Goal: Task Accomplishment & Management: Use online tool/utility

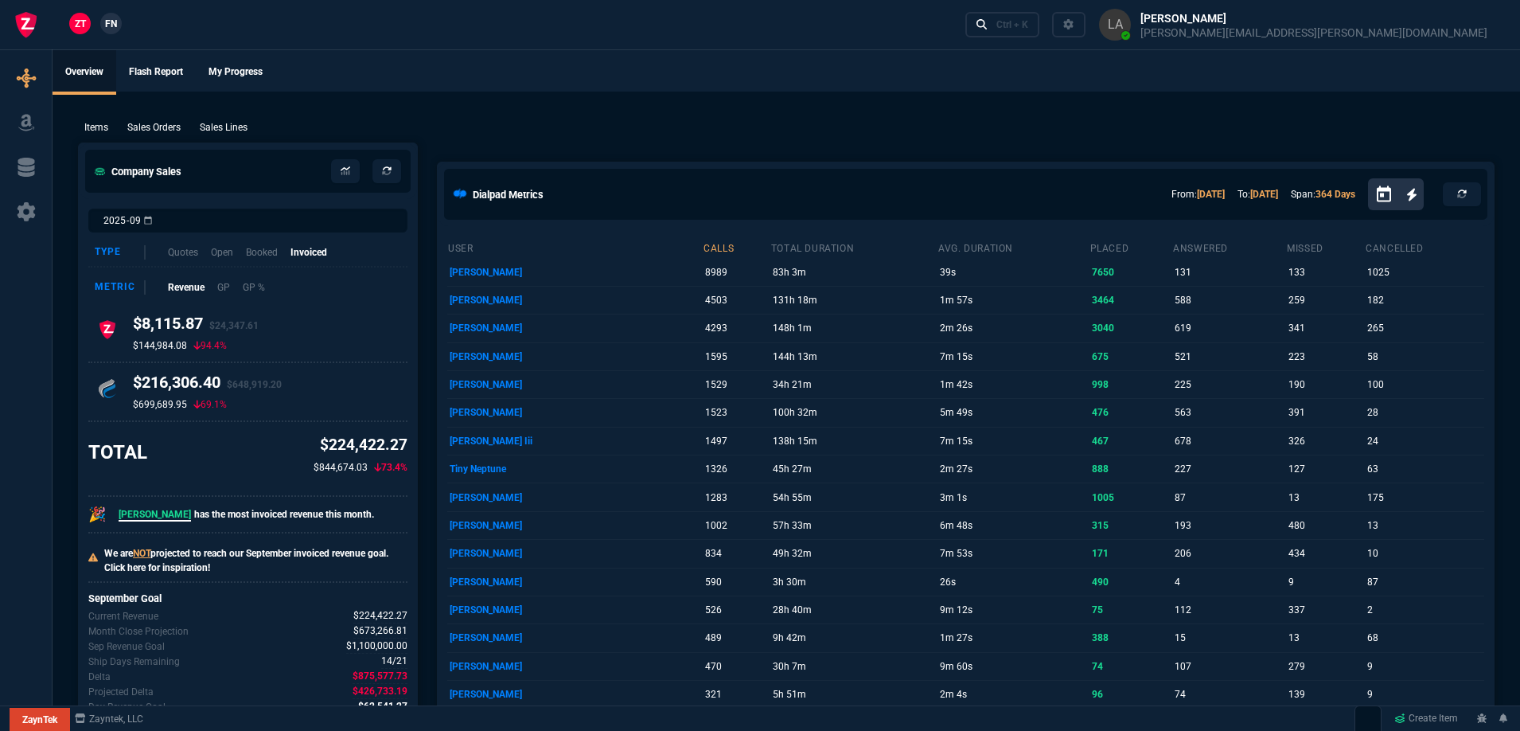
click at [102, 26] on link "FN" at bounding box center [110, 23] width 21 height 21
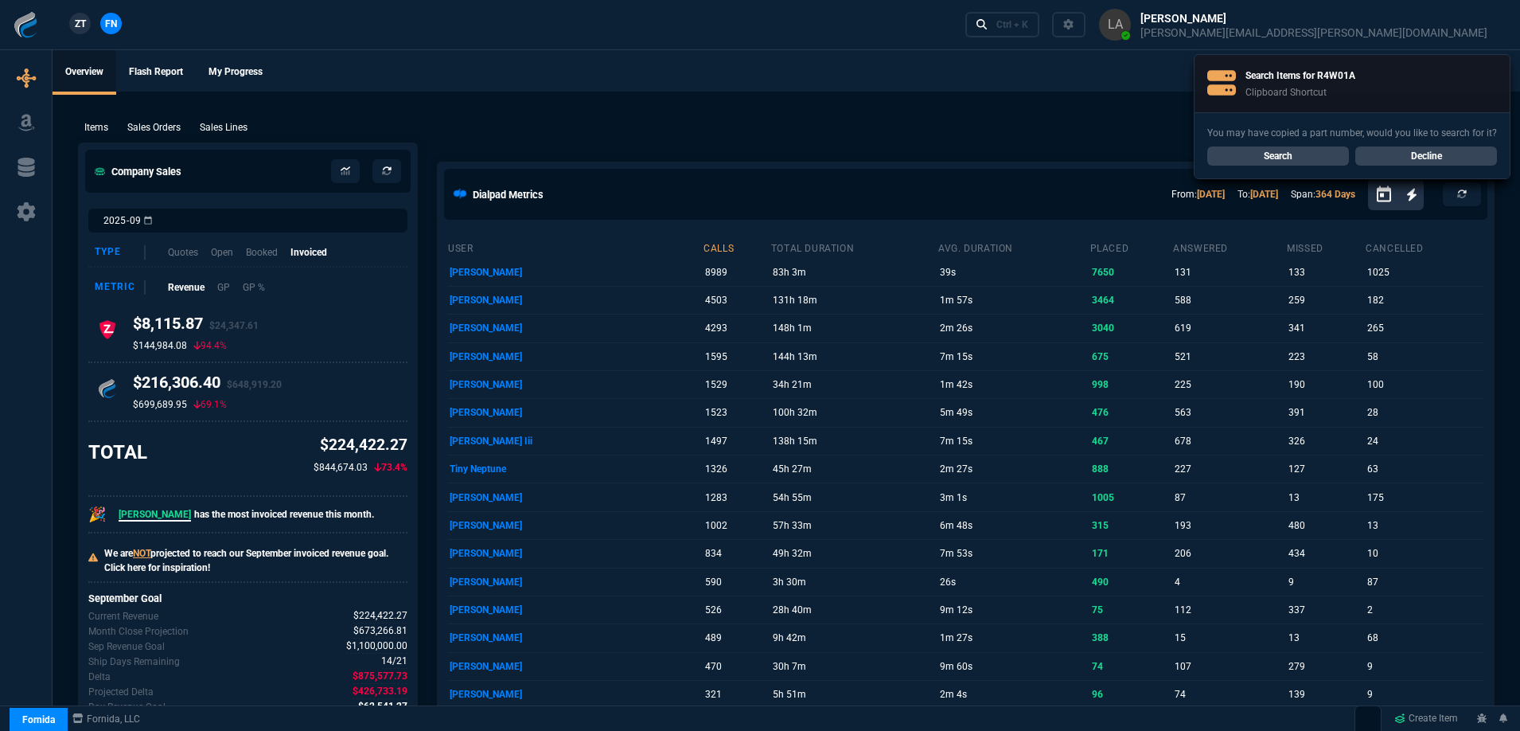
drag, startPoint x: 690, startPoint y: 141, endPoint x: 276, endPoint y: 49, distance: 423.9
click at [276, 49] on div "ZT FN Ctrl + K" at bounding box center [760, 25] width 1520 height 50
click at [79, 25] on span "ZT" at bounding box center [80, 24] width 11 height 14
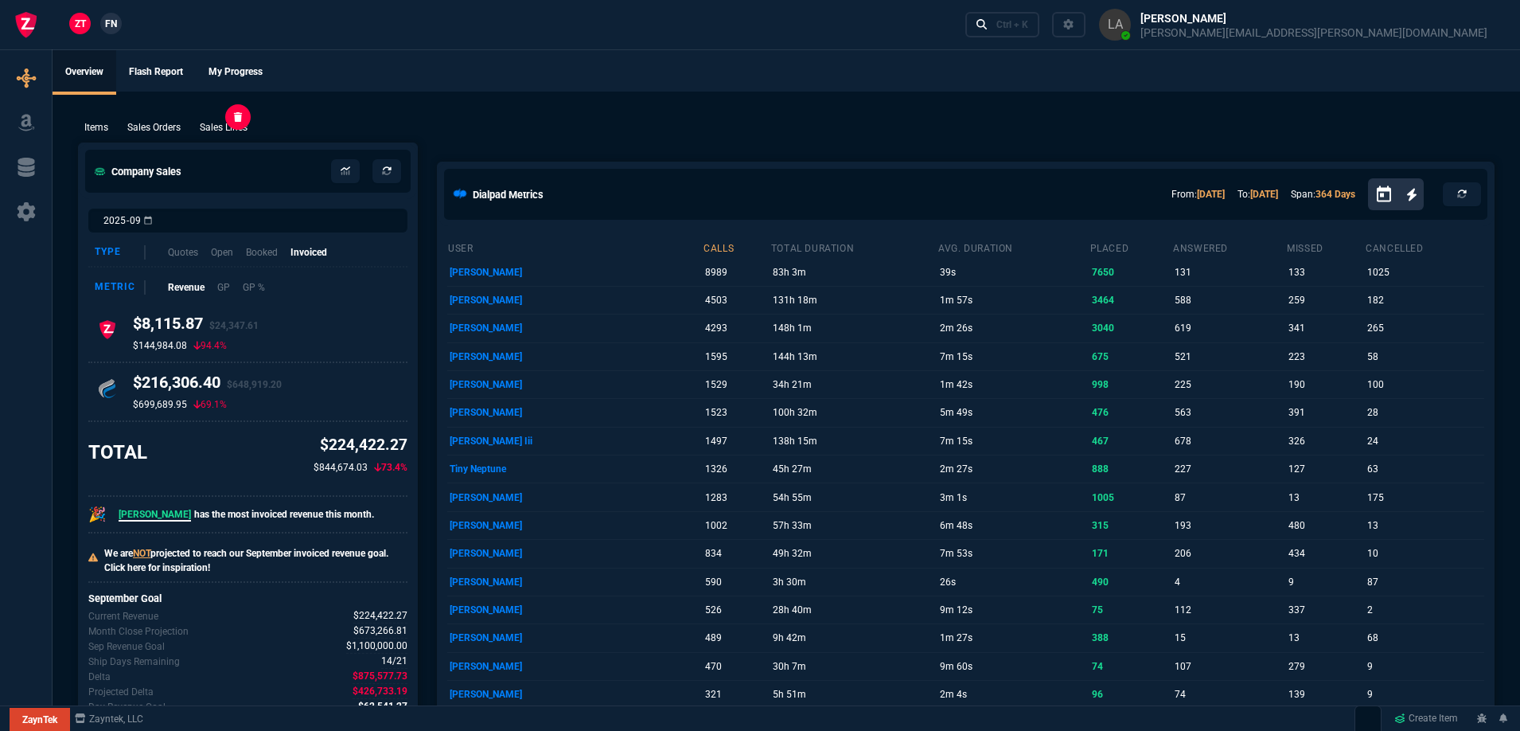
click at [232, 128] on p "Sales Lines" at bounding box center [224, 127] width 48 height 14
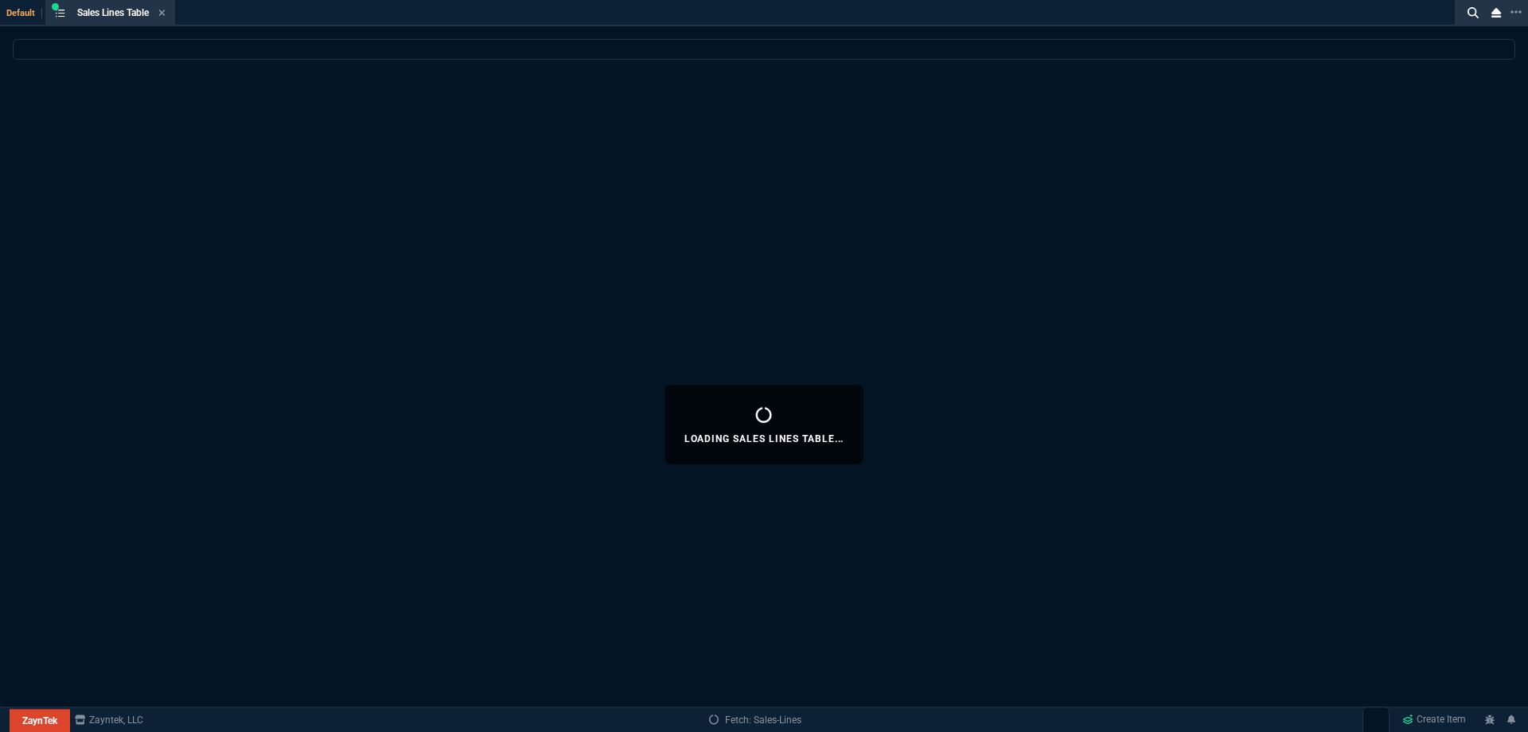
select select
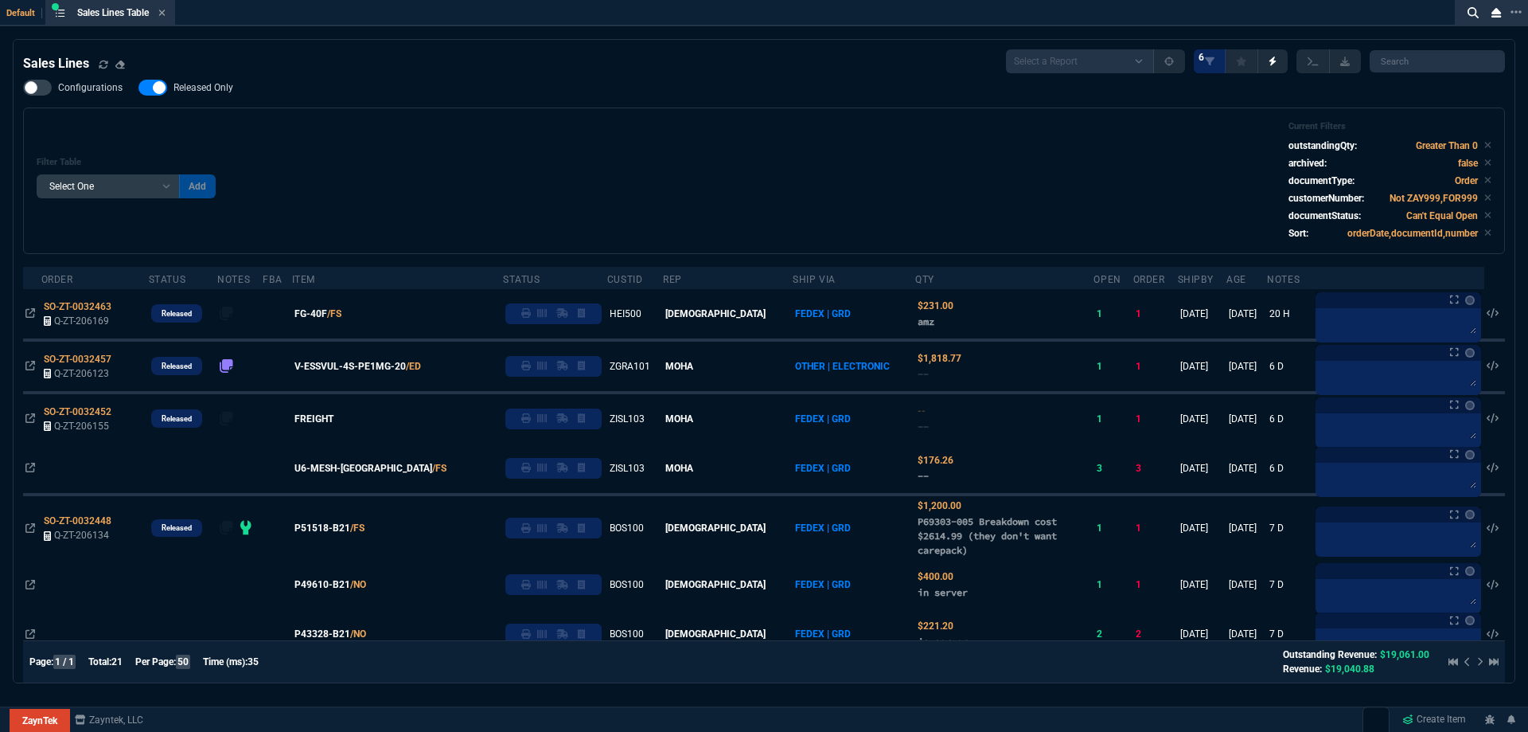
click at [227, 81] on label "Released Only" at bounding box center [194, 88] width 111 height 16
click at [139, 88] on input "Released Only" at bounding box center [138, 88] width 1 height 1
checkbox input "false"
click at [566, 86] on div "Configurations Released Only Filter Table Select One Add Filter () Age () ATS (…" at bounding box center [764, 167] width 1482 height 174
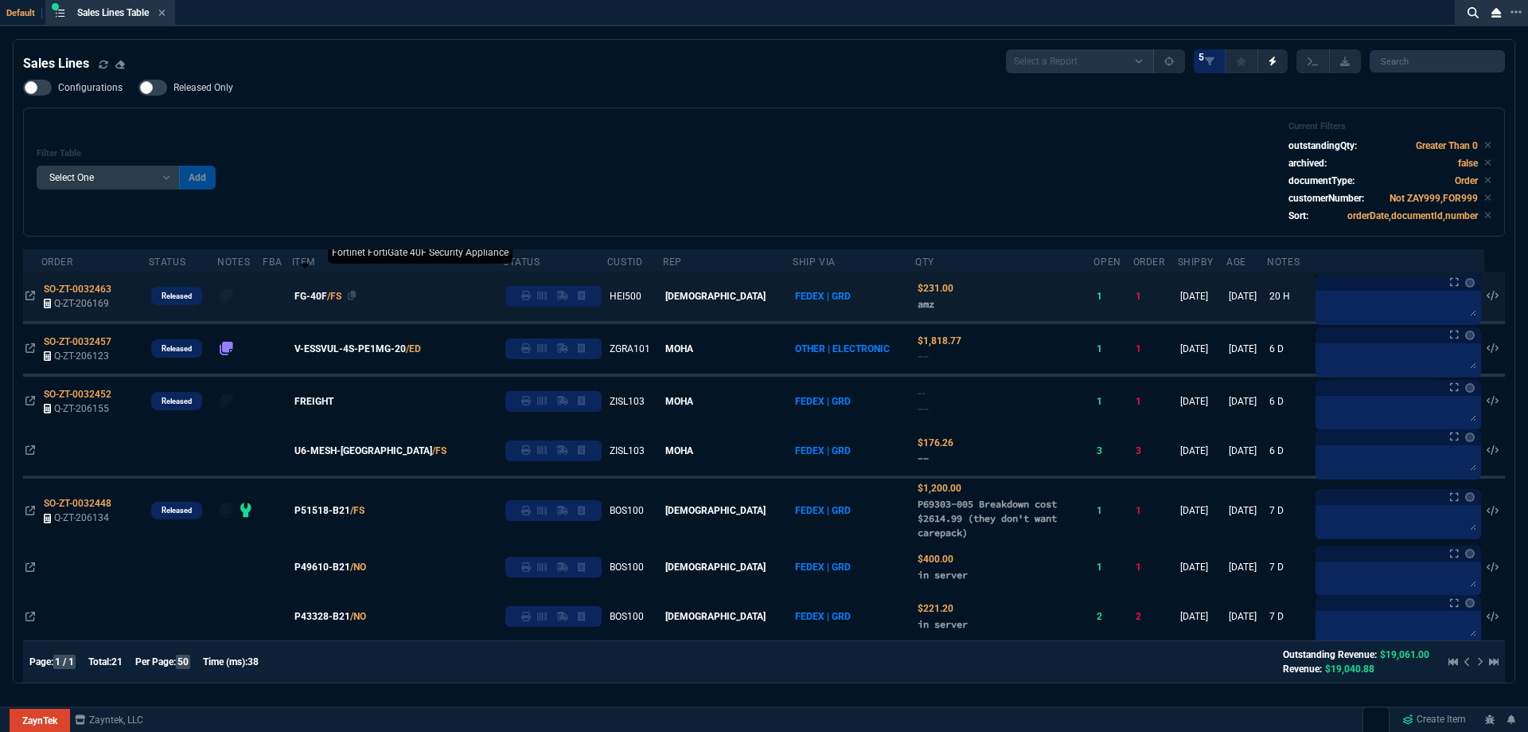
click at [327, 301] on span "FG-40F" at bounding box center [311, 296] width 33 height 14
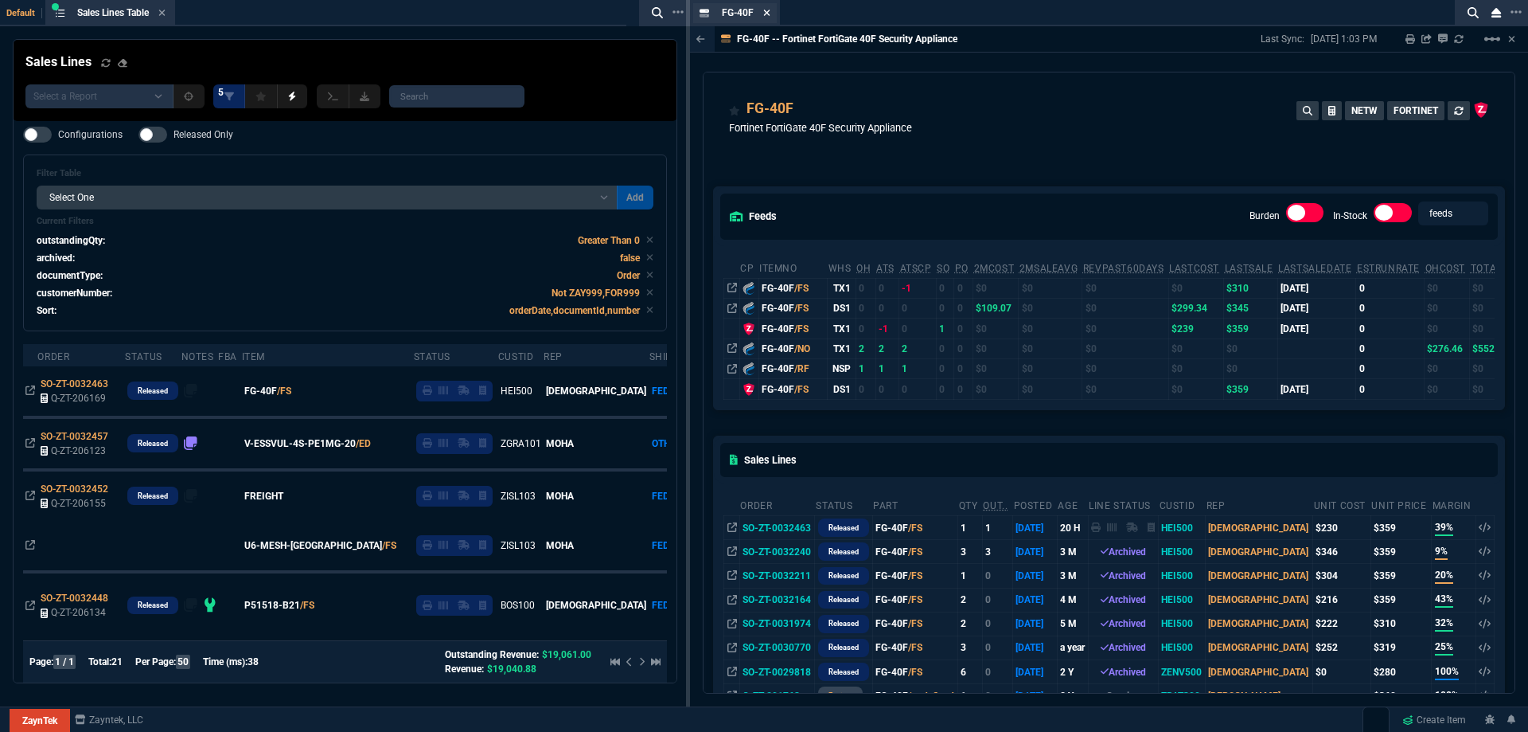
click at [768, 13] on icon at bounding box center [766, 13] width 7 height 10
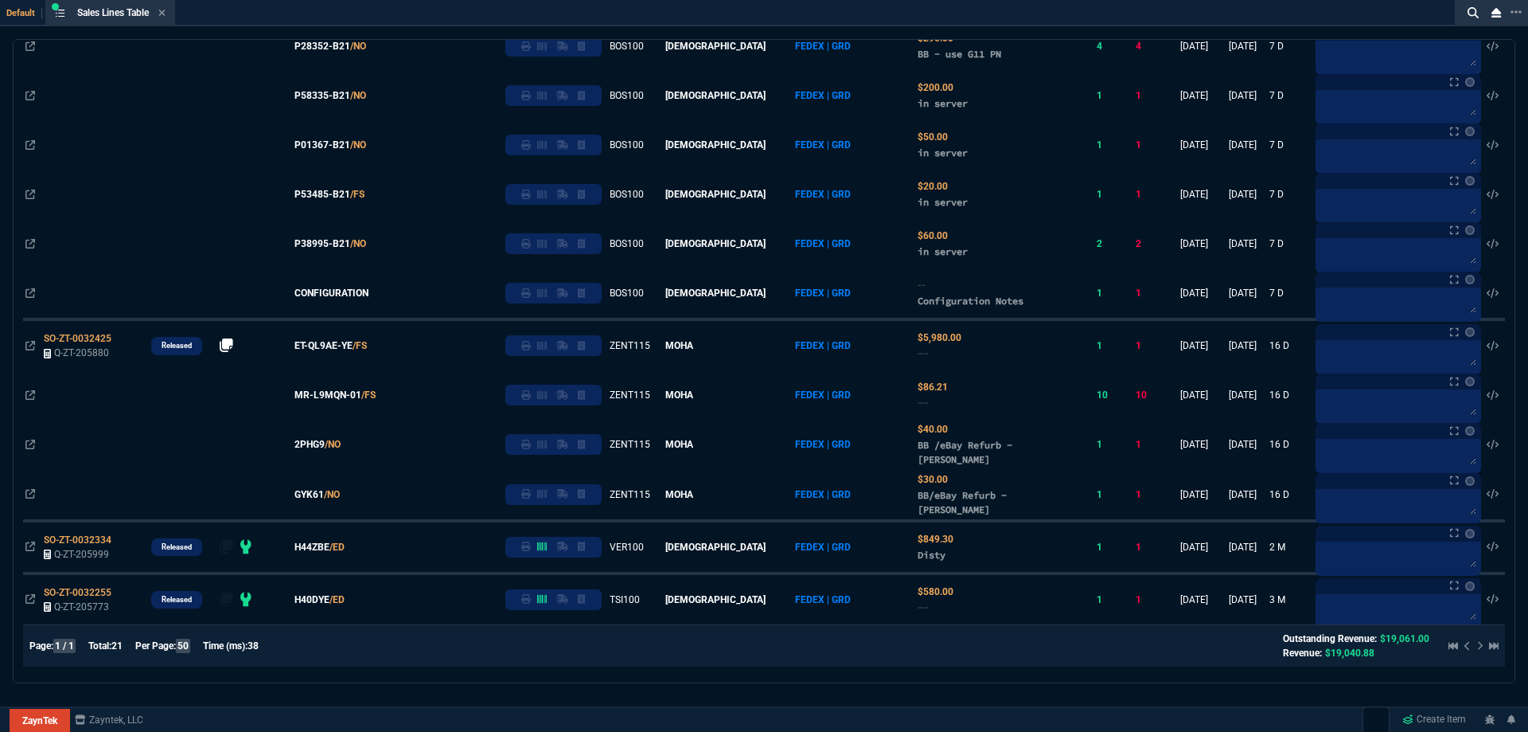
scroll to position [82, 0]
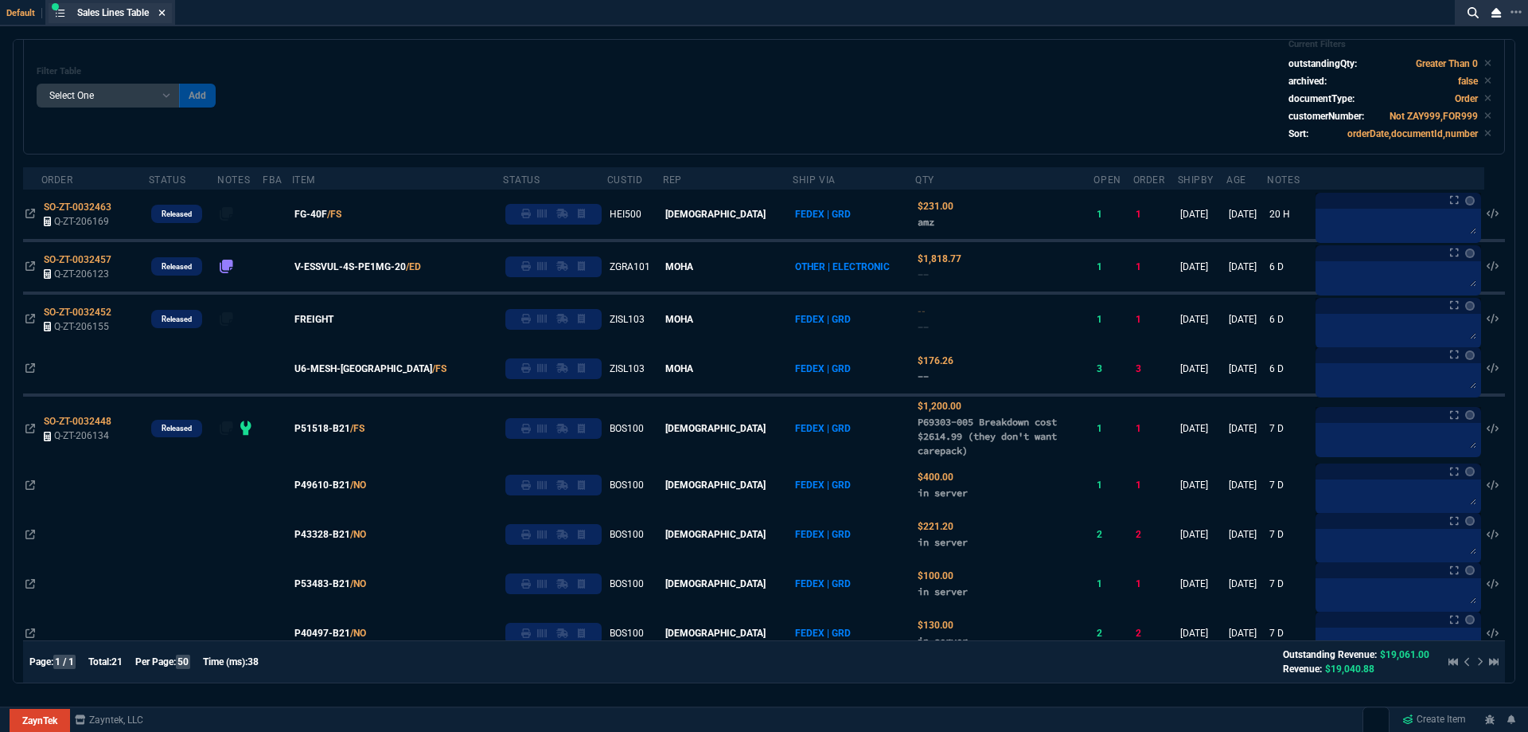
click at [164, 14] on icon at bounding box center [162, 13] width 6 height 6
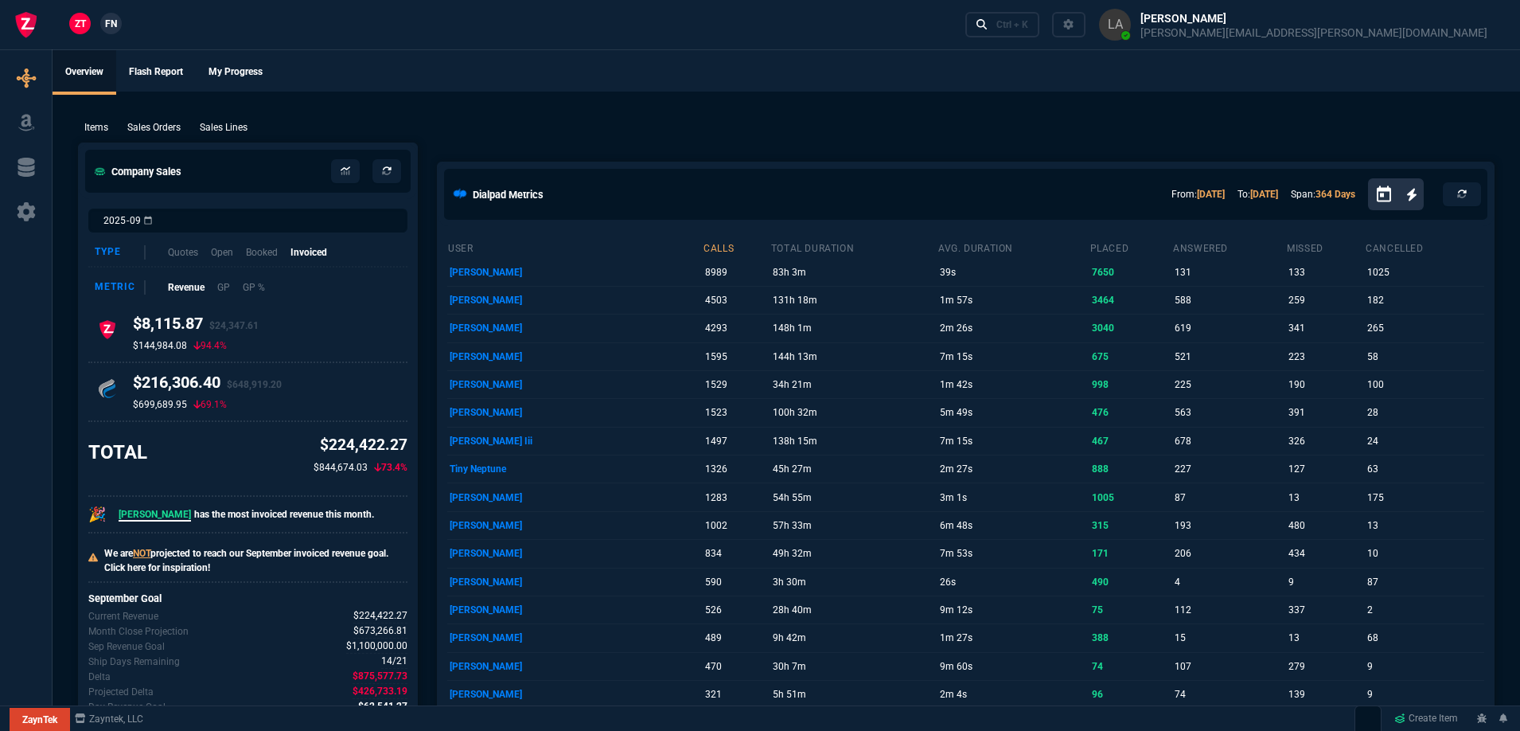
click at [115, 21] on span "FN" at bounding box center [111, 24] width 12 height 14
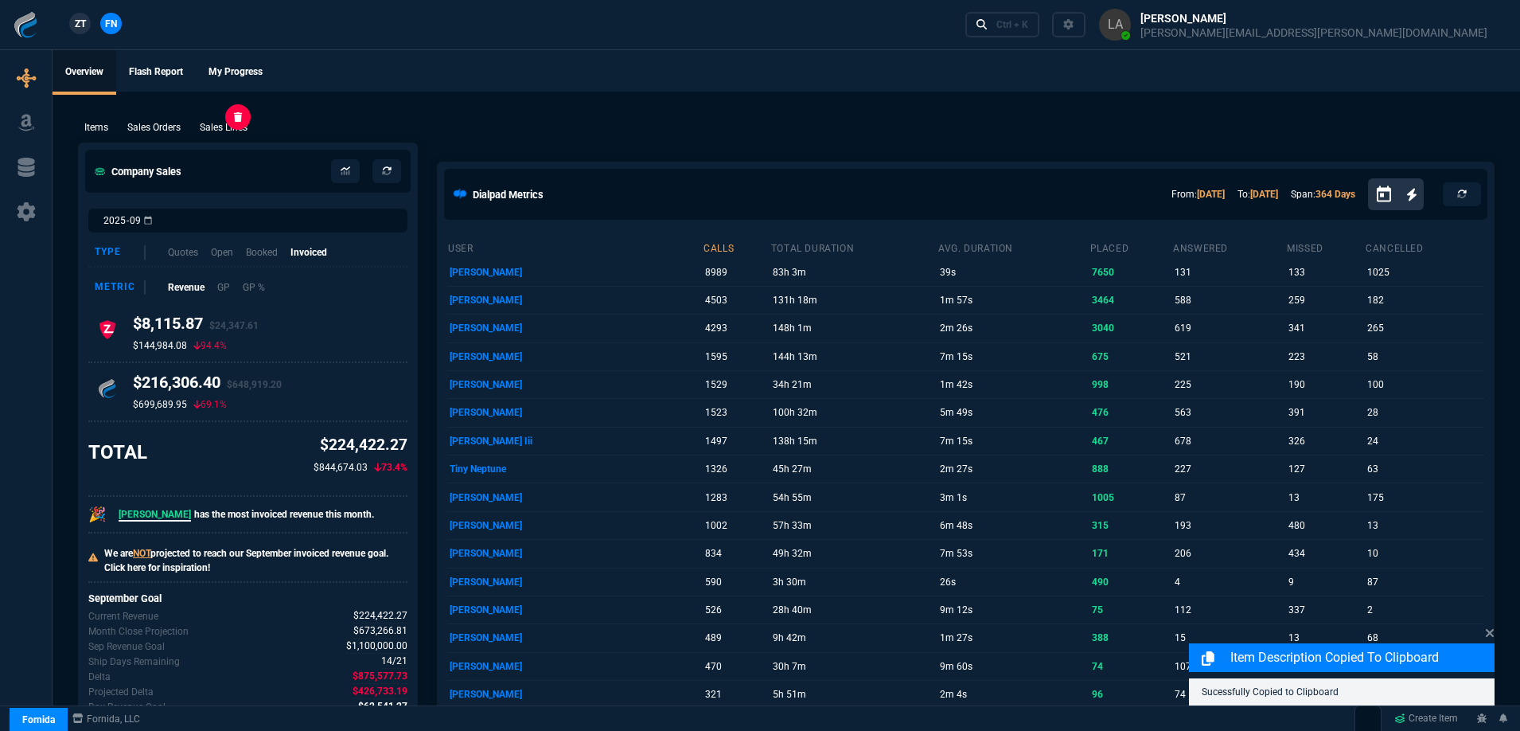
click at [234, 124] on p "Sales Lines" at bounding box center [224, 127] width 48 height 14
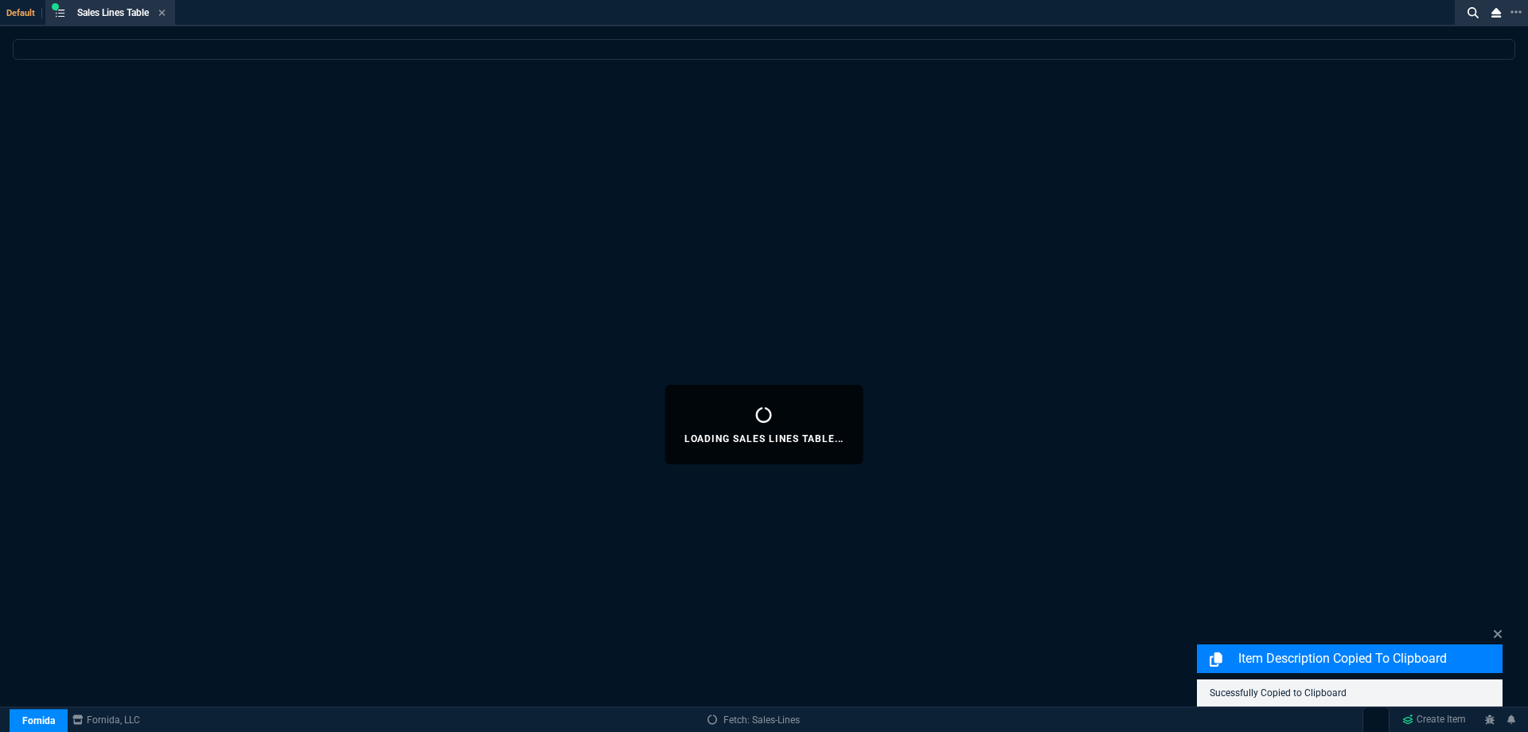
select select
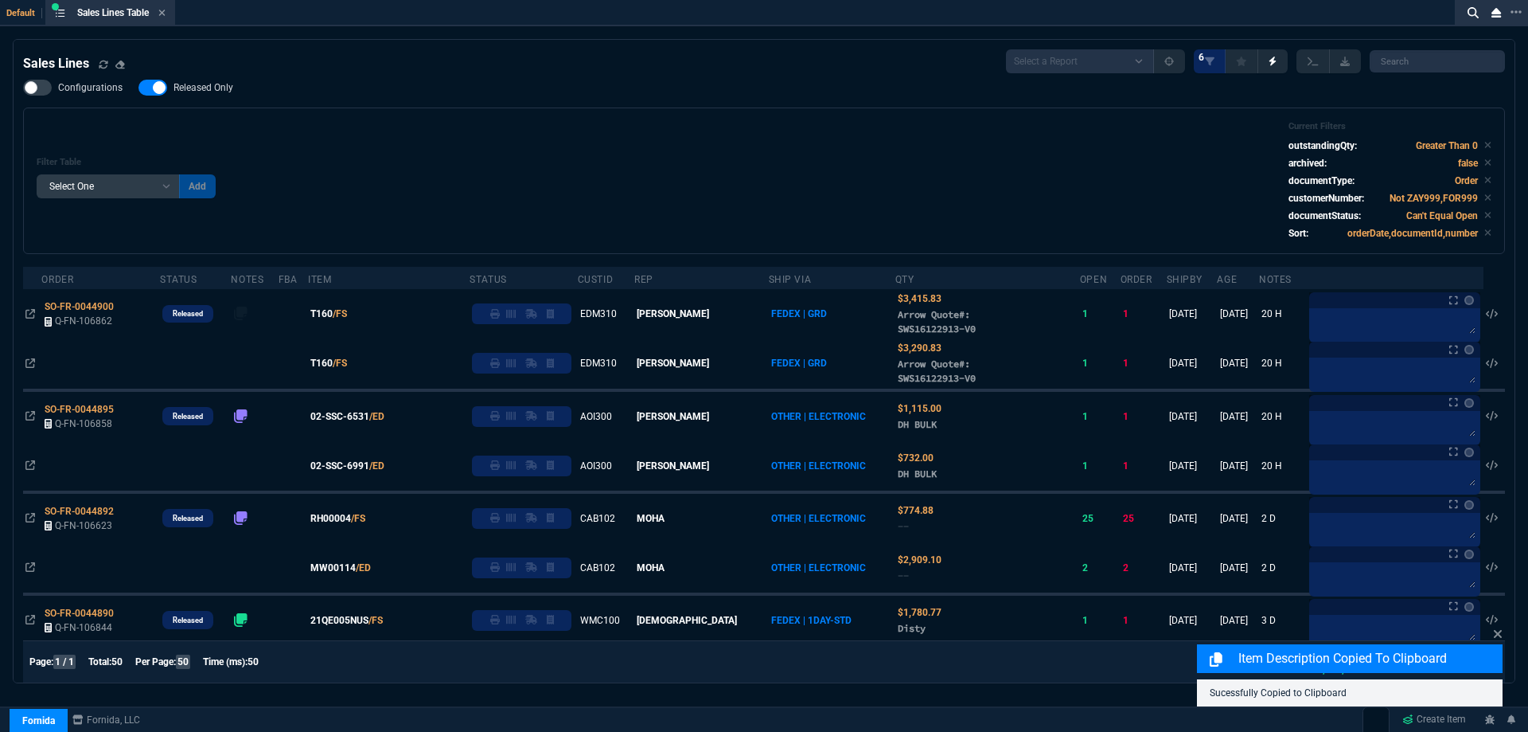
click at [197, 91] on span "Released Only" at bounding box center [204, 87] width 60 height 13
click at [139, 88] on input "Released Only" at bounding box center [138, 88] width 1 height 1
checkbox input "false"
click at [553, 139] on div "Filter Table Select One Add Filter () Age () ATS () Cond (itemVariantCode) Cust…" at bounding box center [764, 180] width 1455 height 119
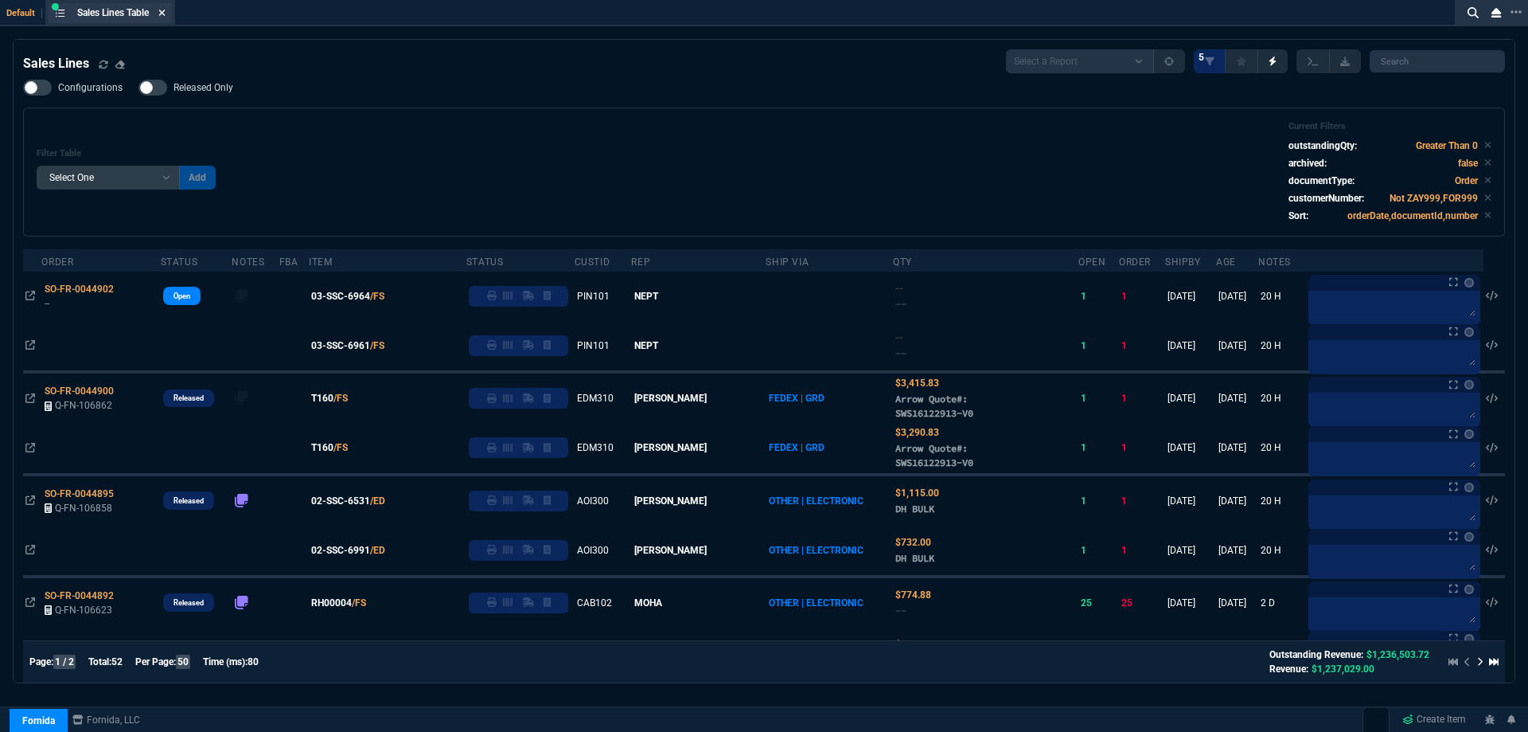
click at [166, 18] on fa-icon at bounding box center [161, 13] width 7 height 11
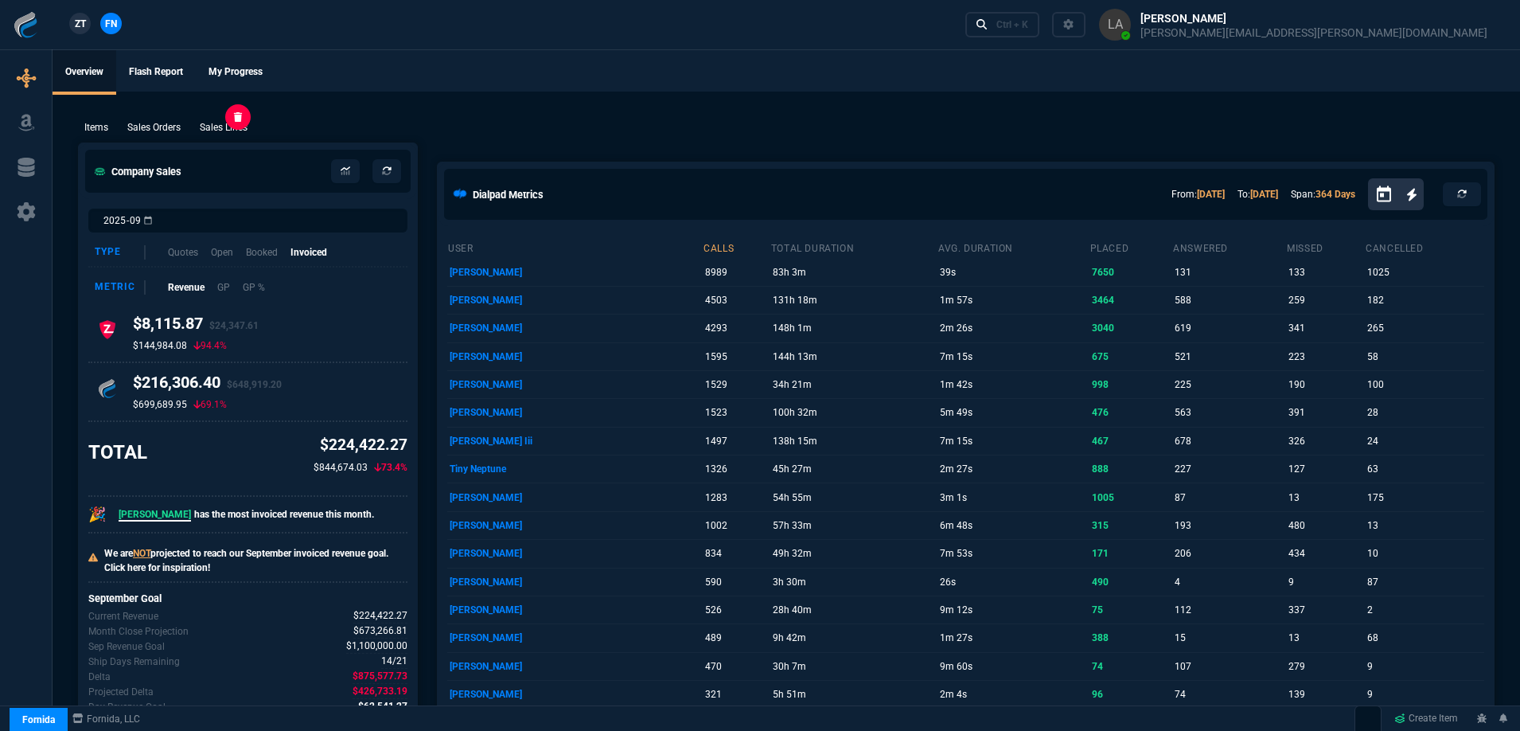
click at [223, 129] on p "Sales Lines" at bounding box center [224, 127] width 48 height 14
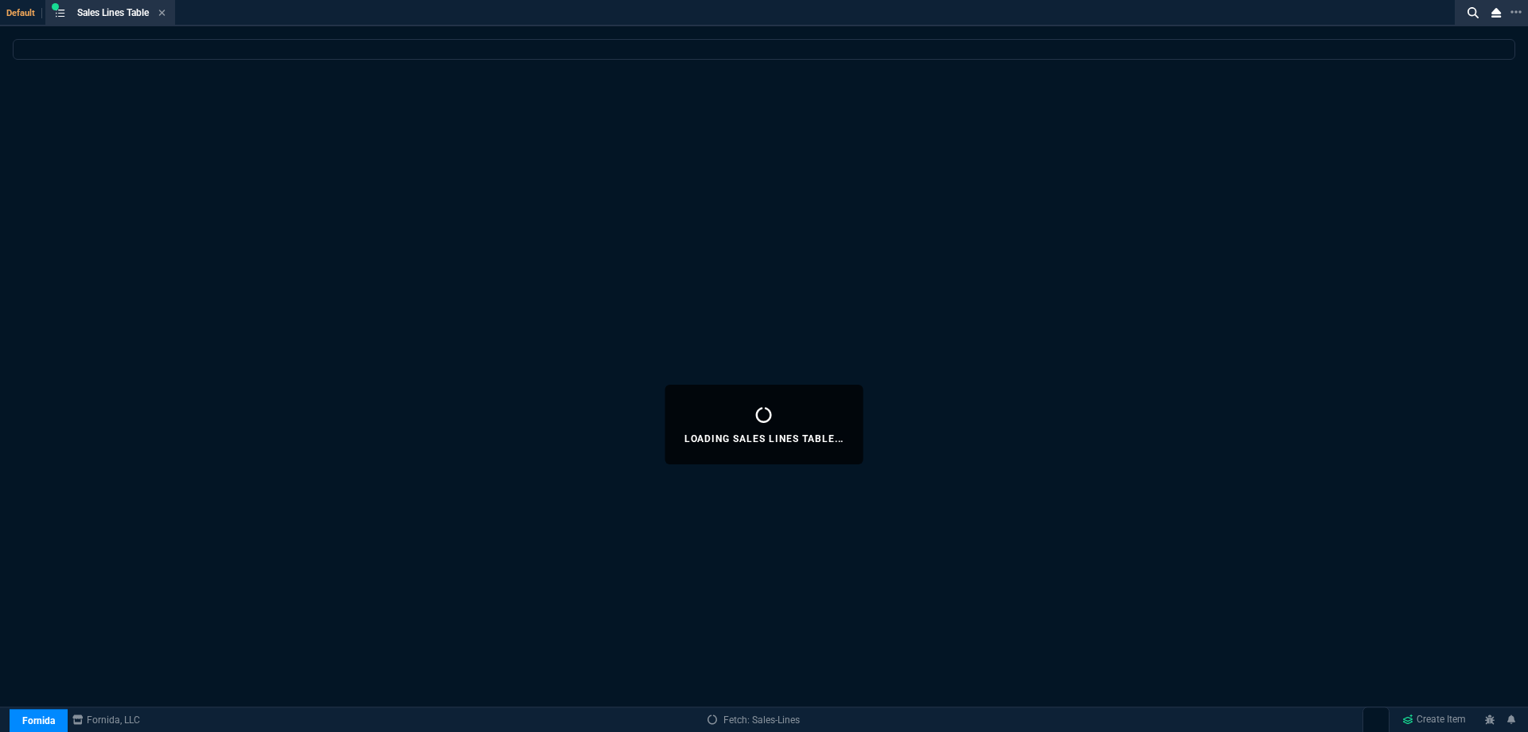
select select
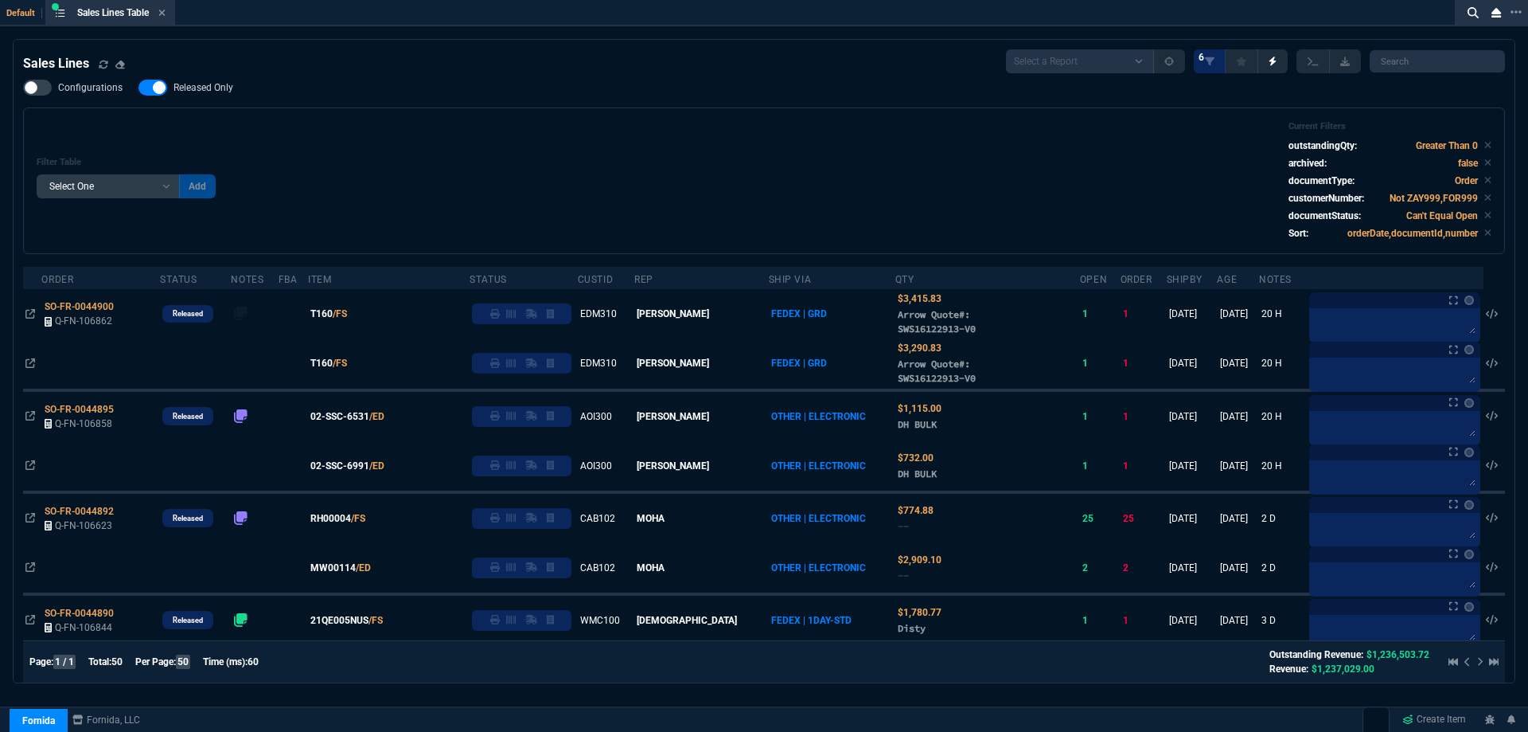
click at [228, 90] on span "Released Only" at bounding box center [204, 87] width 60 height 13
click at [139, 88] on input "Released Only" at bounding box center [138, 88] width 1 height 1
checkbox input "false"
click at [559, 152] on div "Filter Table Select One Add Filter () Age () ATS () Cond (itemVariantCode) Cust…" at bounding box center [764, 180] width 1455 height 119
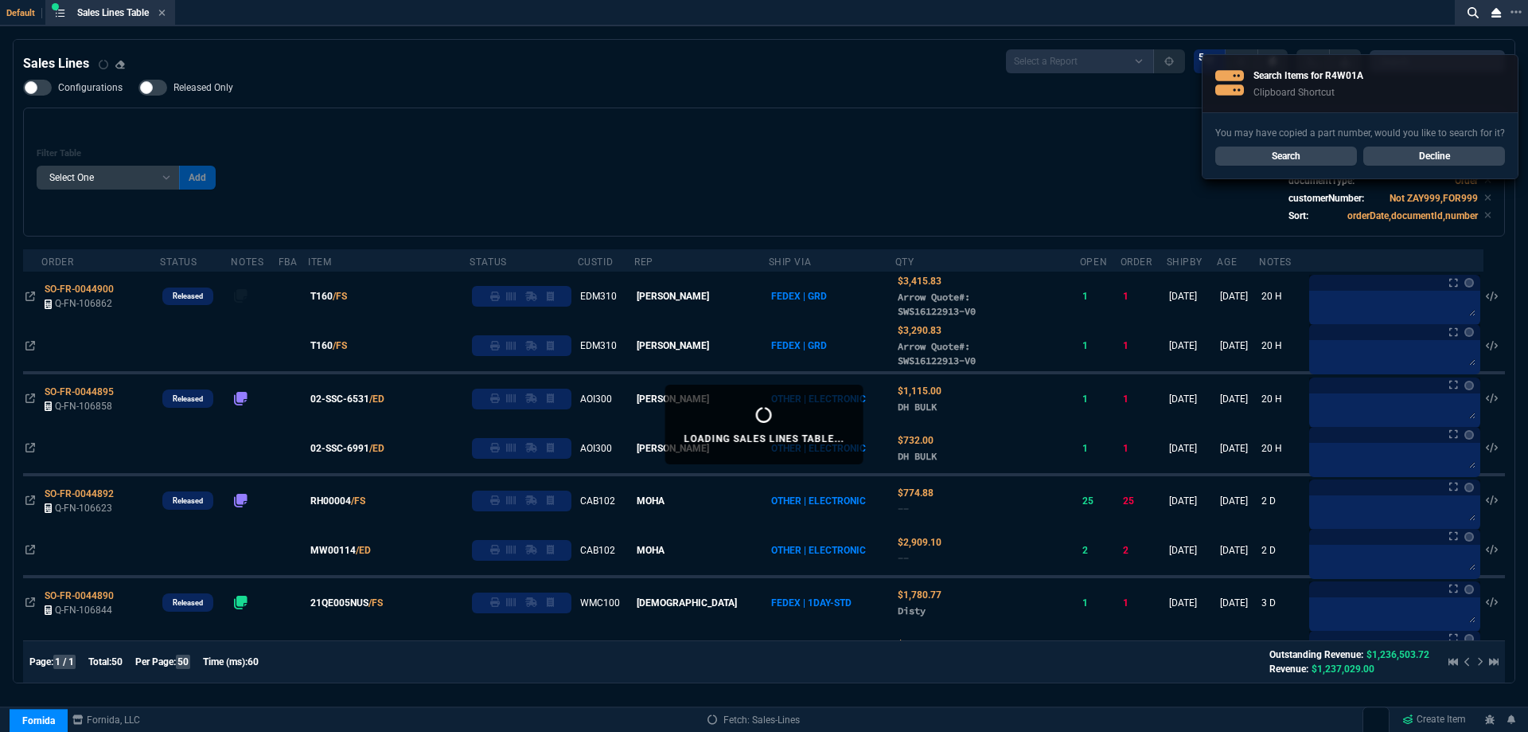
click at [1426, 154] on link "Decline" at bounding box center [1435, 155] width 142 height 19
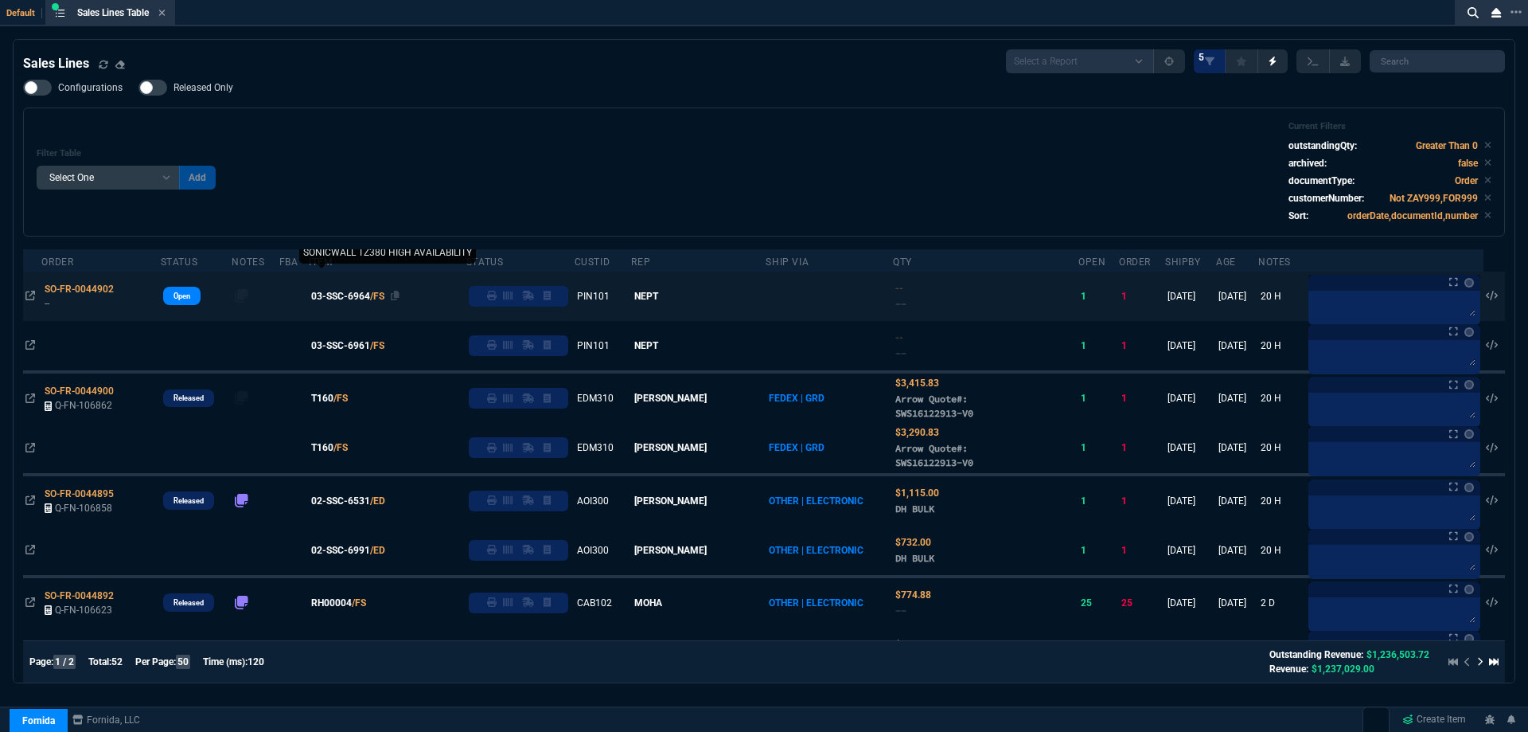
click at [348, 299] on span "03-SSC-6964" at bounding box center [340, 296] width 59 height 14
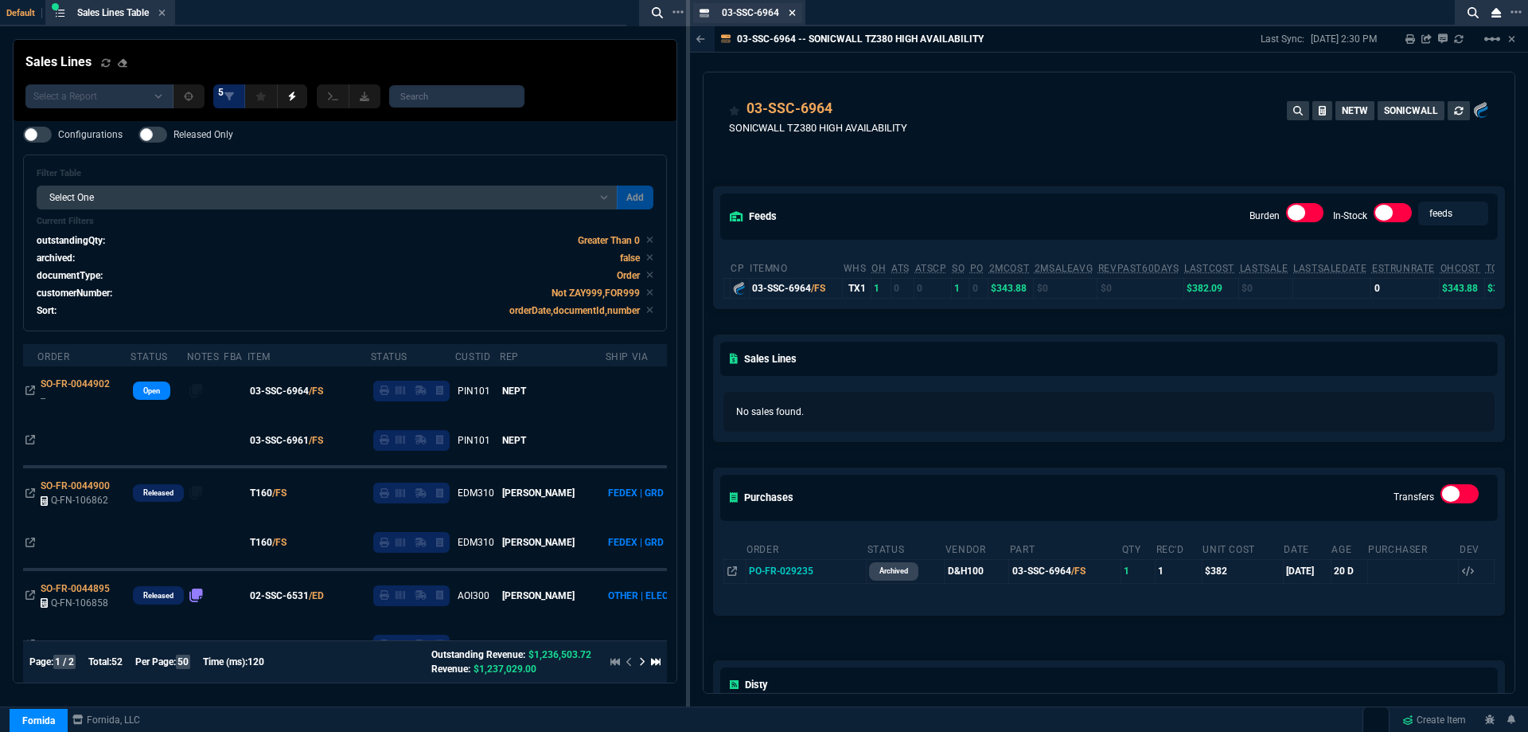
click at [791, 11] on icon at bounding box center [793, 13] width 6 height 6
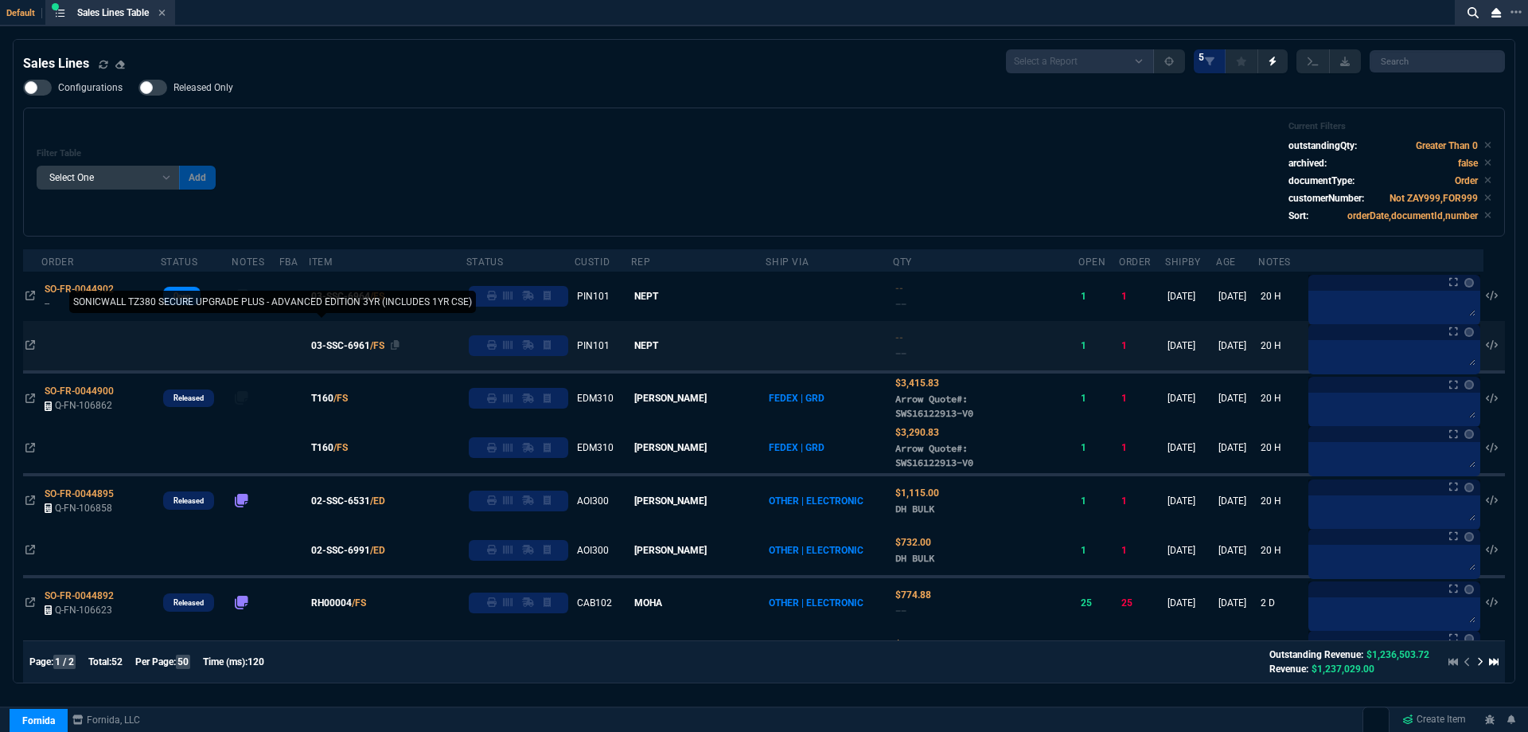
click at [348, 351] on span "03-SSC-6961" at bounding box center [340, 345] width 59 height 14
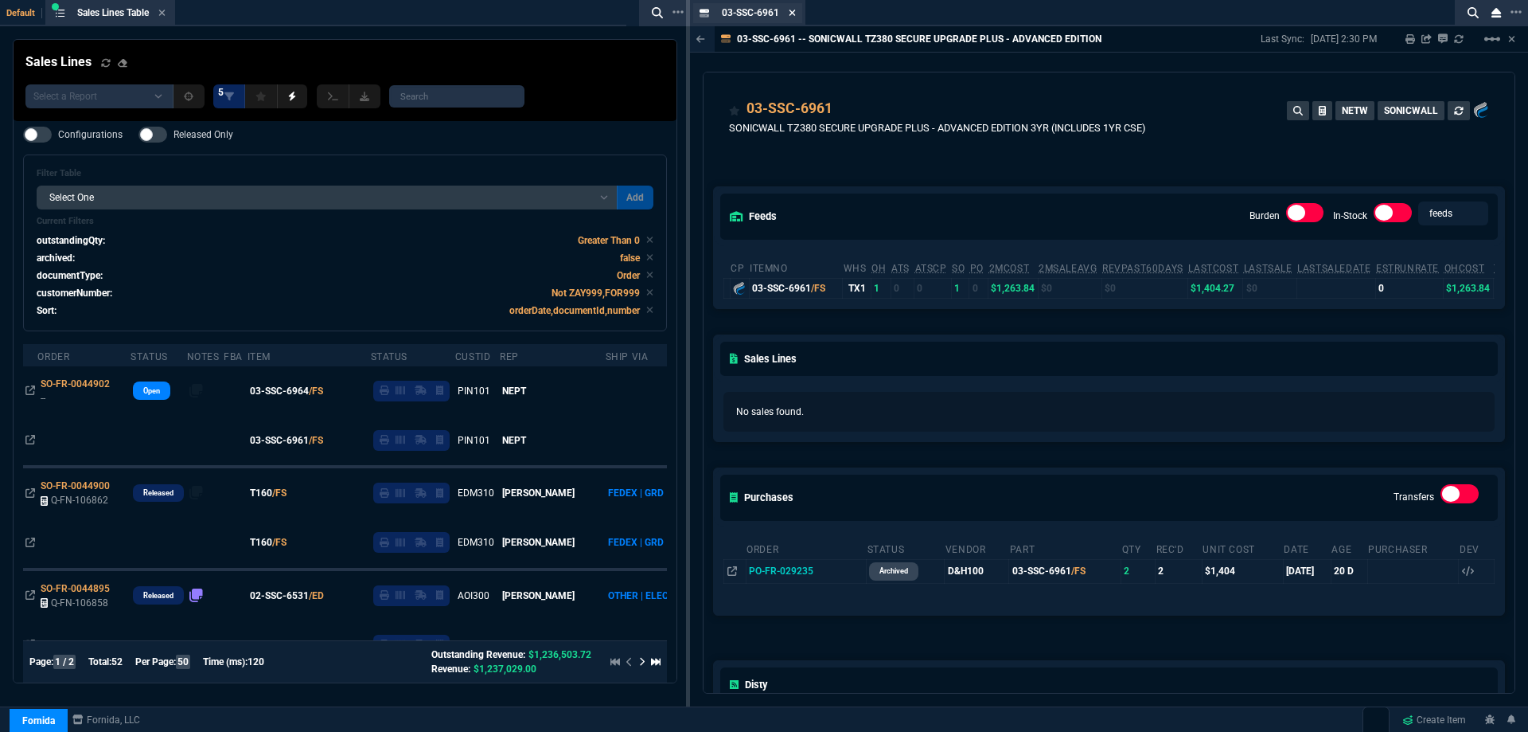
click at [790, 13] on icon at bounding box center [792, 13] width 7 height 10
